Goal: Task Accomplishment & Management: Manage account settings

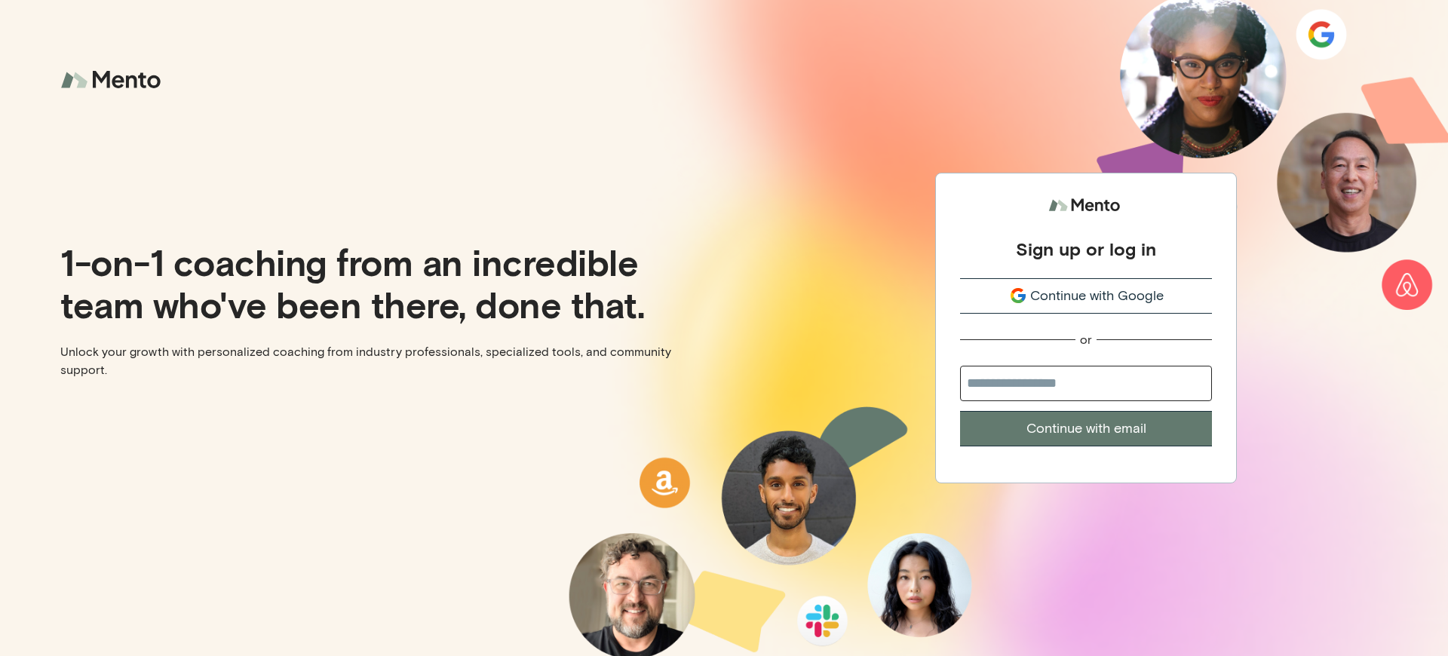
click at [1086, 241] on div "Sign up or log in" at bounding box center [1086, 249] width 140 height 23
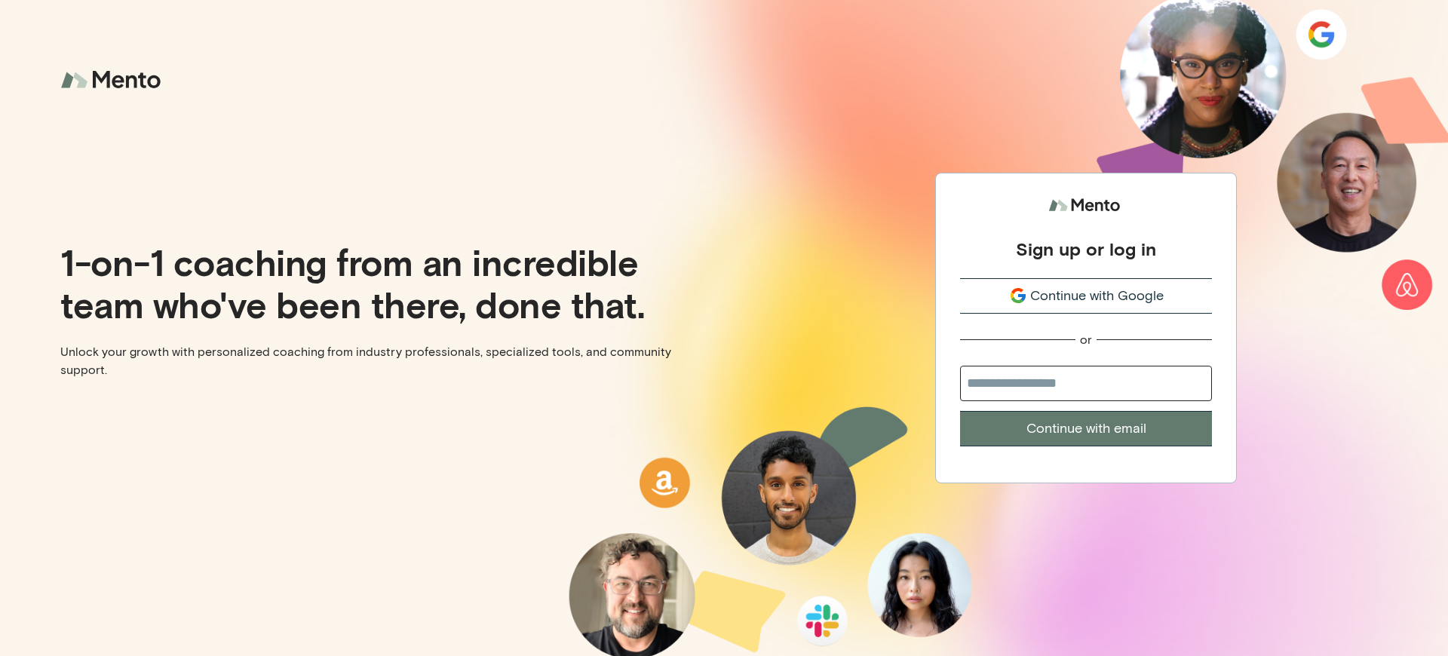
click at [1086, 241] on div "Sign up or log in" at bounding box center [1086, 249] width 140 height 23
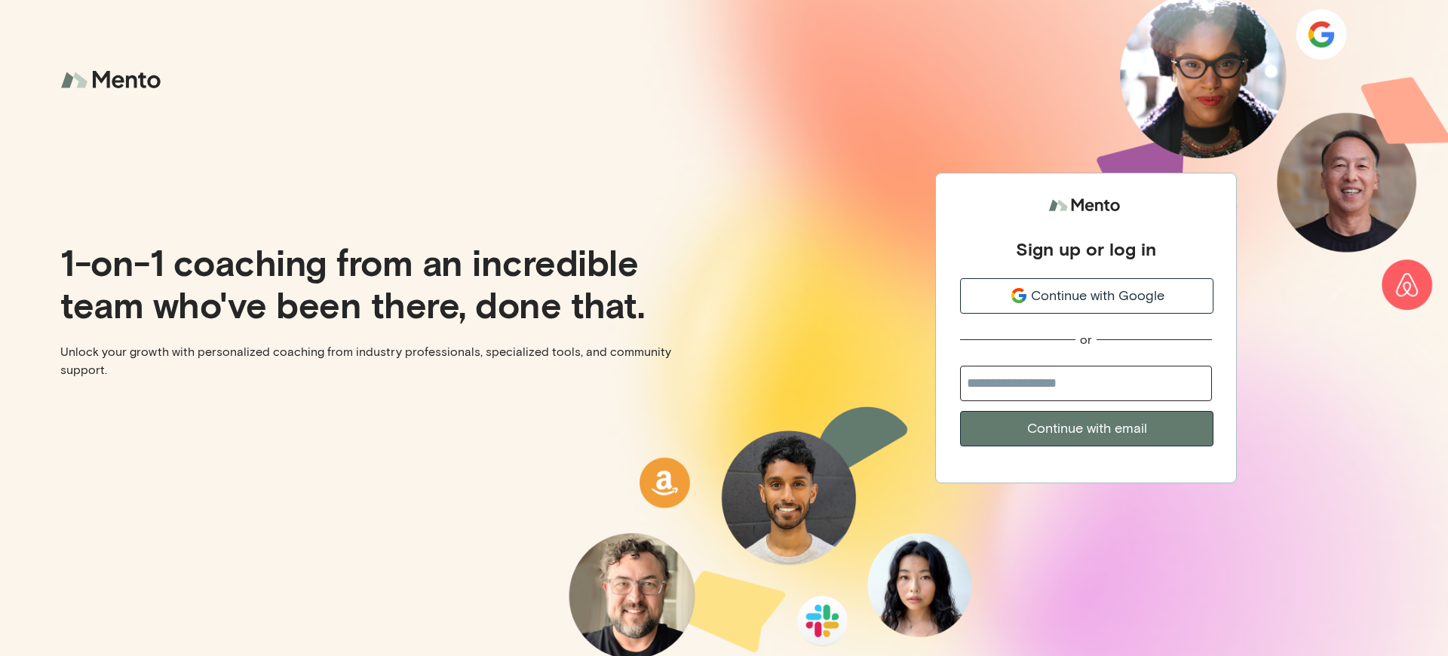
click at [1086, 241] on div "Sign up or log in" at bounding box center [1086, 249] width 140 height 23
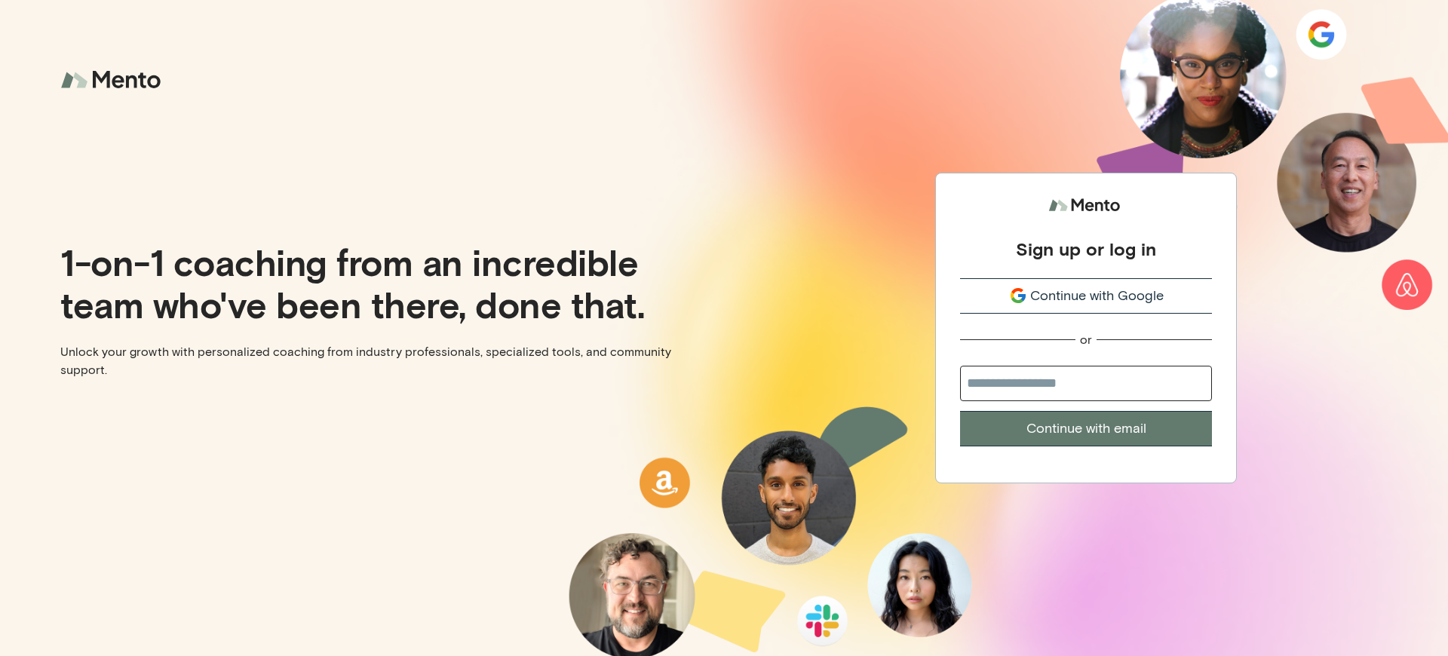
click at [1086, 241] on div "Sign up or log in" at bounding box center [1086, 249] width 140 height 23
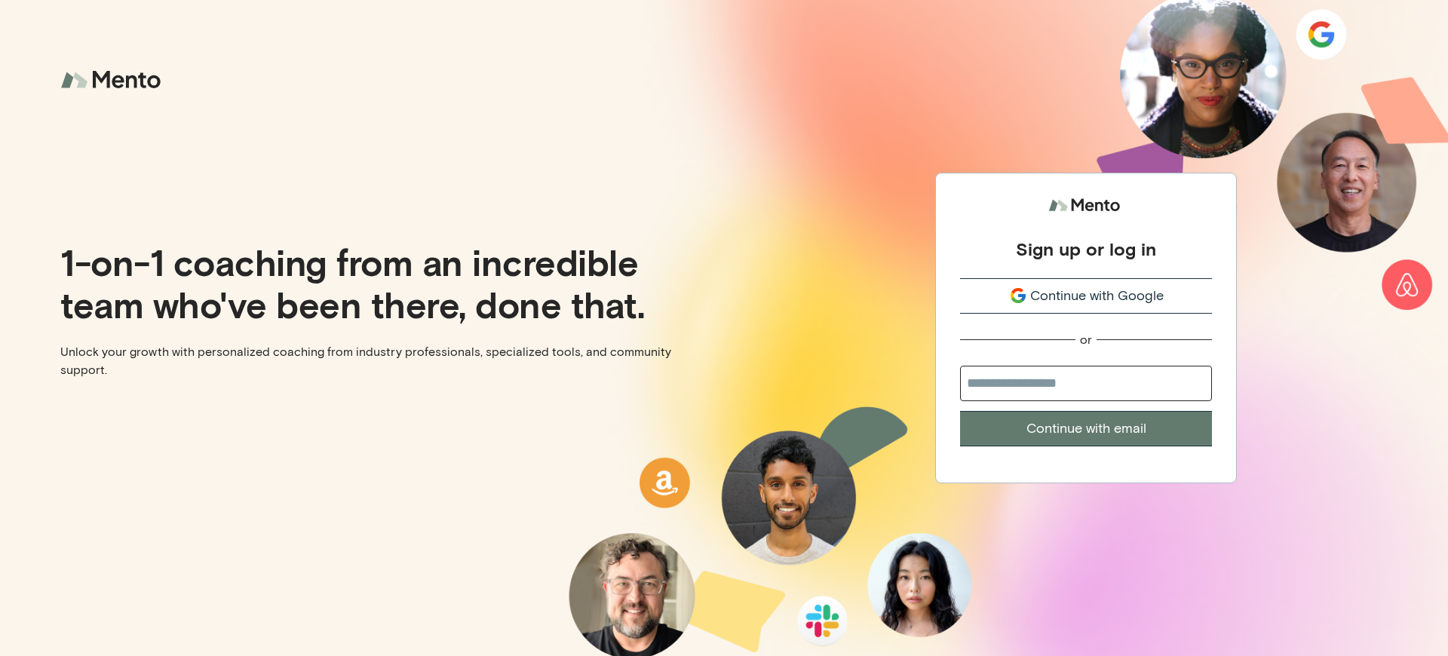
click at [1086, 241] on div "Sign up or log in" at bounding box center [1086, 249] width 140 height 23
